Goal: Check status

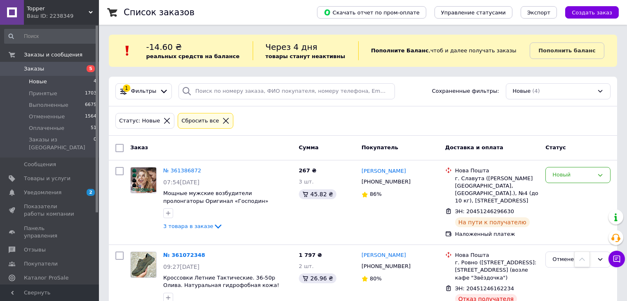
scroll to position [180, 0]
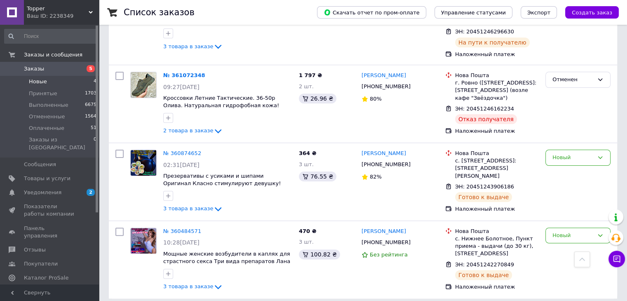
click at [30, 71] on span "Заказы" at bounding box center [34, 68] width 20 height 7
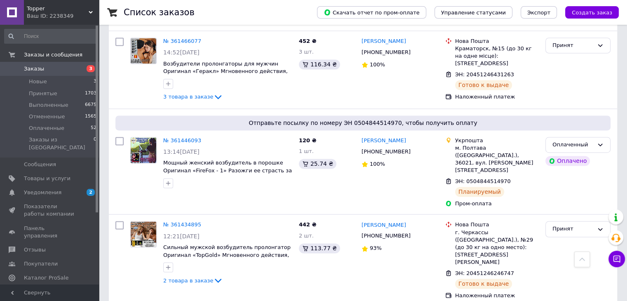
scroll to position [1360, 0]
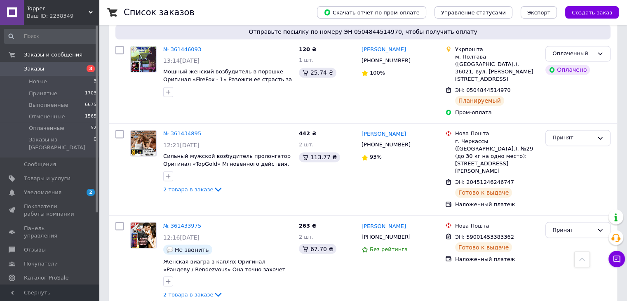
click at [65, 9] on span "Topper" at bounding box center [58, 8] width 62 height 7
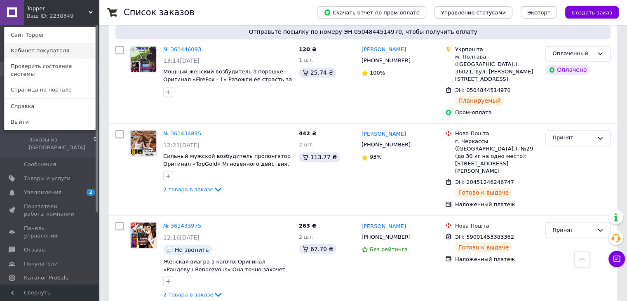
click at [59, 55] on link "Кабинет покупателя" at bounding box center [50, 51] width 91 height 16
